Goal: Task Accomplishment & Management: Manage account settings

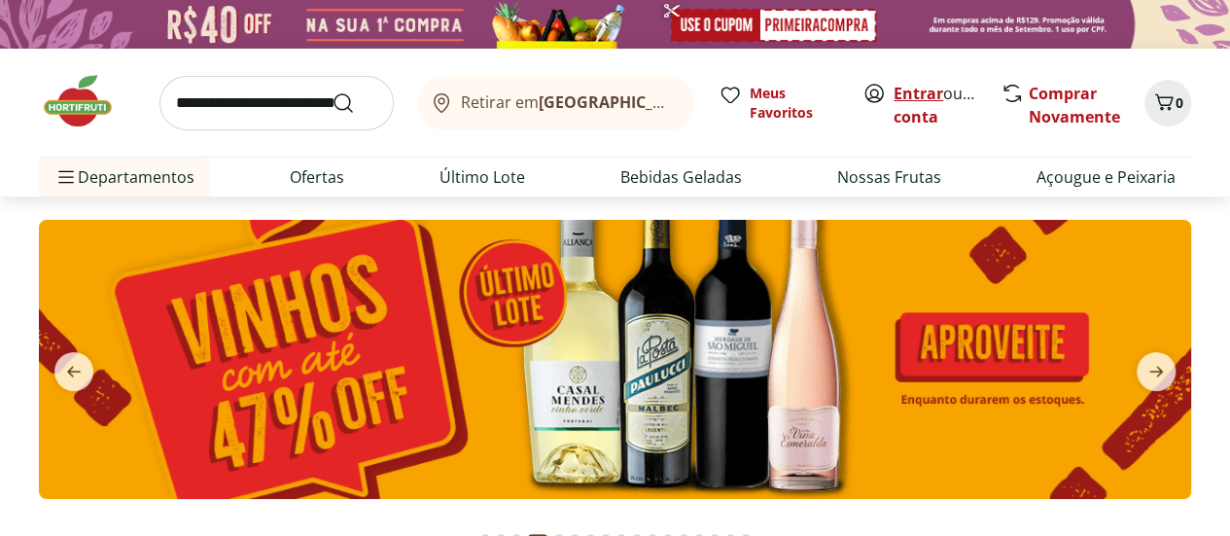
click at [914, 90] on link "Entrar" at bounding box center [919, 93] width 50 height 21
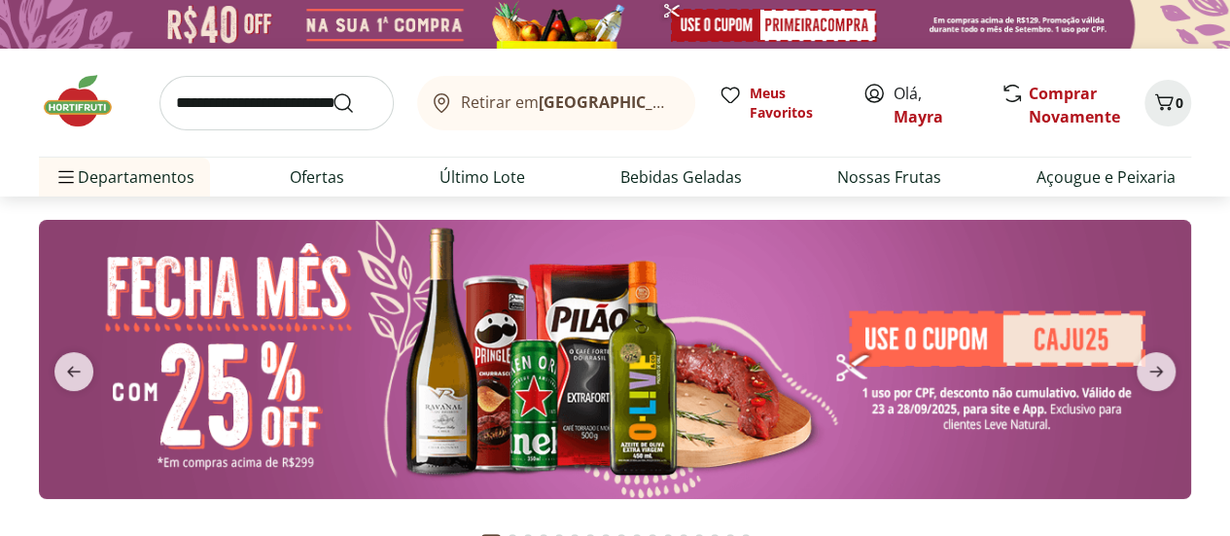
click at [646, 107] on b "[GEOGRAPHIC_DATA]/[GEOGRAPHIC_DATA]" at bounding box center [703, 101] width 328 height 21
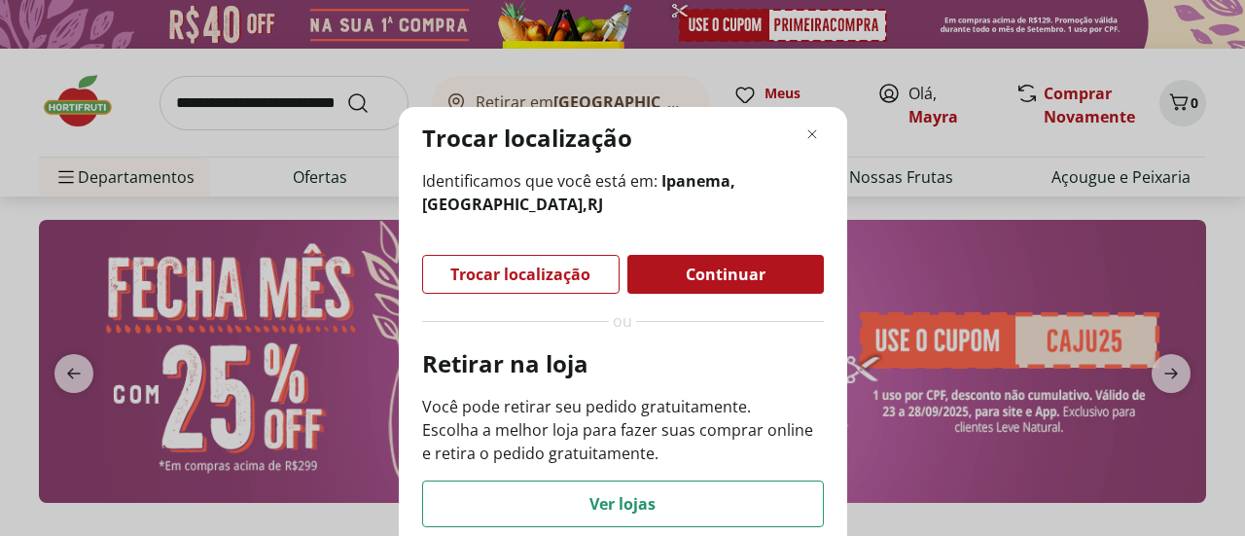
click at [566, 282] on span "Trocar localização" at bounding box center [520, 274] width 140 height 16
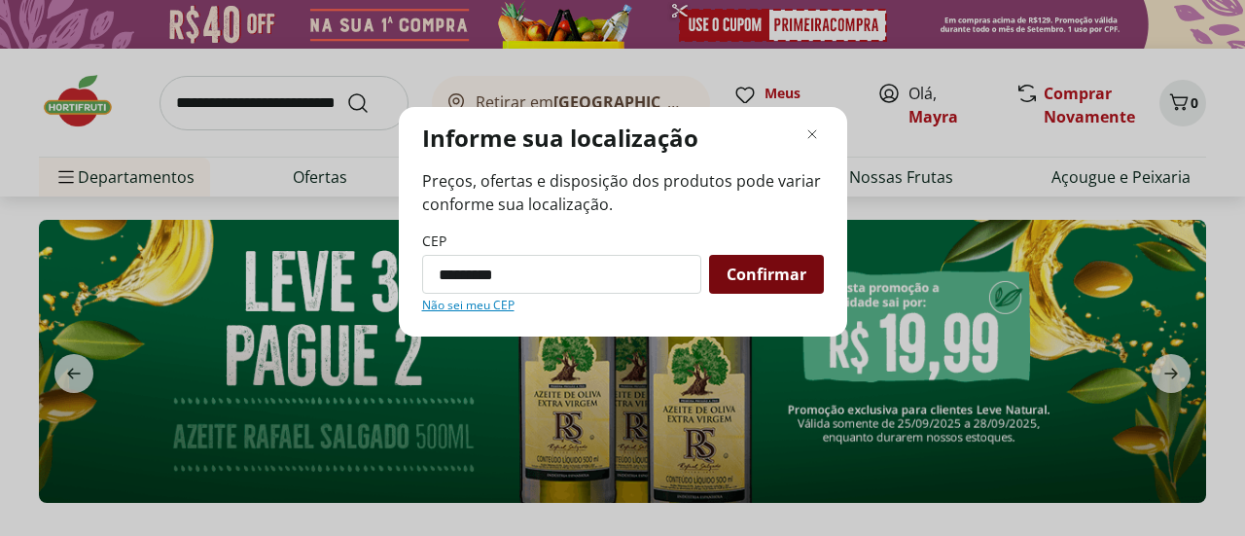
type input "*********"
click at [821, 265] on div "Confirmar" at bounding box center [766, 274] width 115 height 39
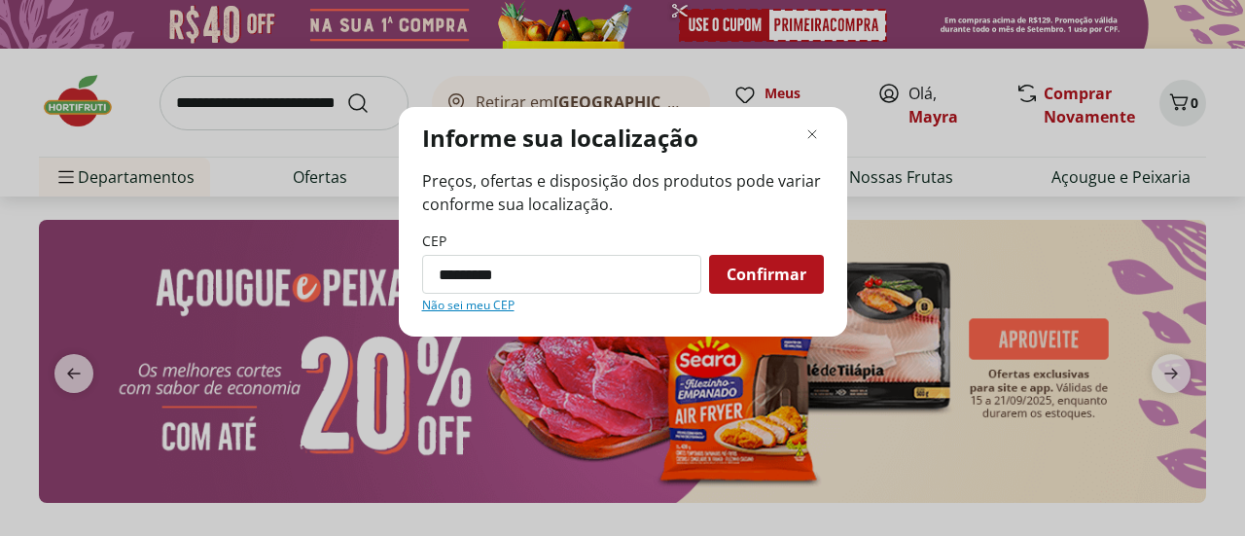
click at [772, 279] on span "Confirmar" at bounding box center [766, 274] width 80 height 16
